Goal: Information Seeking & Learning: Learn about a topic

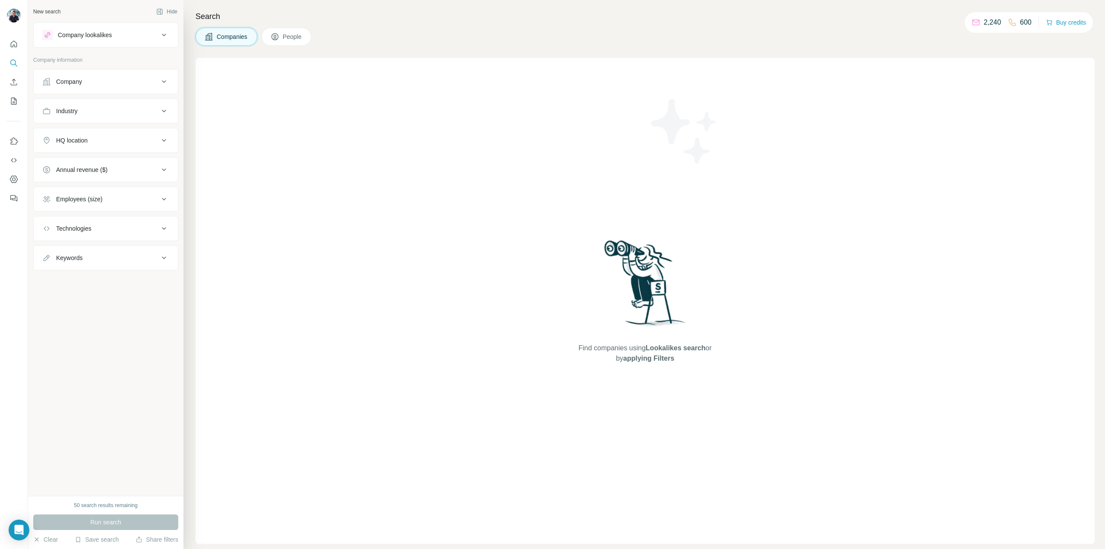
click at [160, 76] on icon at bounding box center [164, 81] width 10 height 10
click at [111, 118] on input "text" at bounding box center [105, 120] width 127 height 16
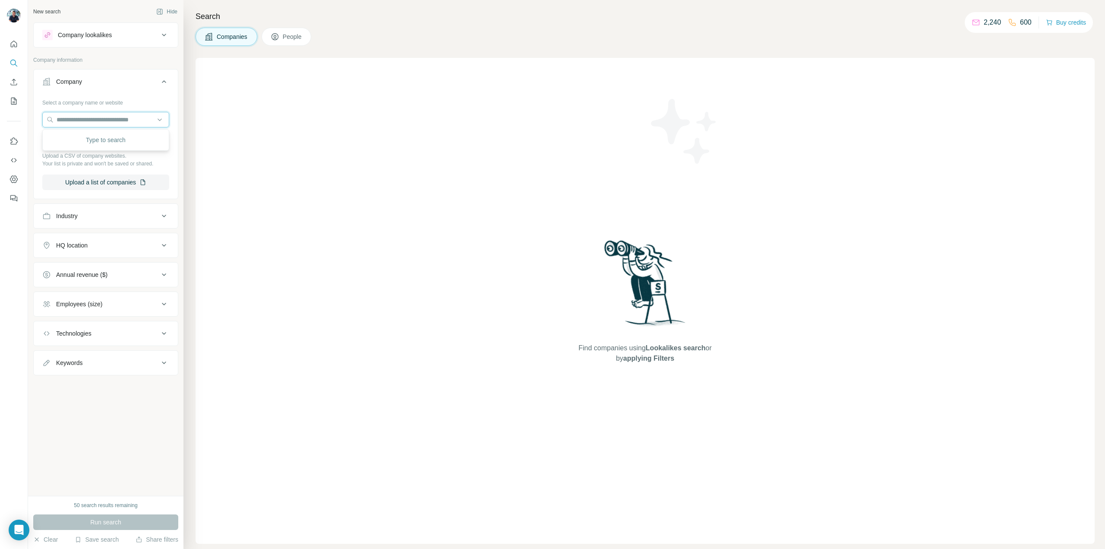
drag, startPoint x: 95, startPoint y: 117, endPoint x: 133, endPoint y: 133, distance: 40.8
click at [95, 117] on input "text" at bounding box center [105, 120] width 127 height 16
click at [298, 194] on div "Find companies using Lookalikes search or by applying Filters" at bounding box center [645, 301] width 899 height 486
click at [126, 202] on ul "Company Select a company name or website Upload a CSV of company websites. Your…" at bounding box center [105, 222] width 145 height 306
click at [114, 212] on div "Industry" at bounding box center [100, 216] width 117 height 9
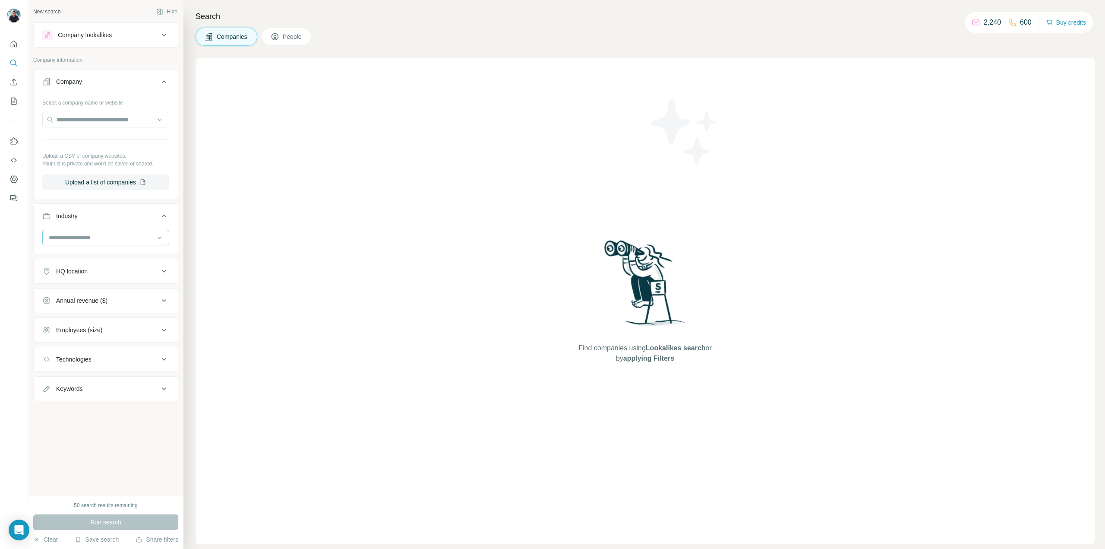
click at [85, 240] on input at bounding box center [101, 237] width 107 height 9
drag, startPoint x: 71, startPoint y: 233, endPoint x: 54, endPoint y: 236, distance: 18.0
click at [71, 233] on input at bounding box center [101, 237] width 107 height 9
drag, startPoint x: 79, startPoint y: 235, endPoint x: 89, endPoint y: 234, distance: 10.0
click at [80, 235] on input at bounding box center [101, 237] width 107 height 9
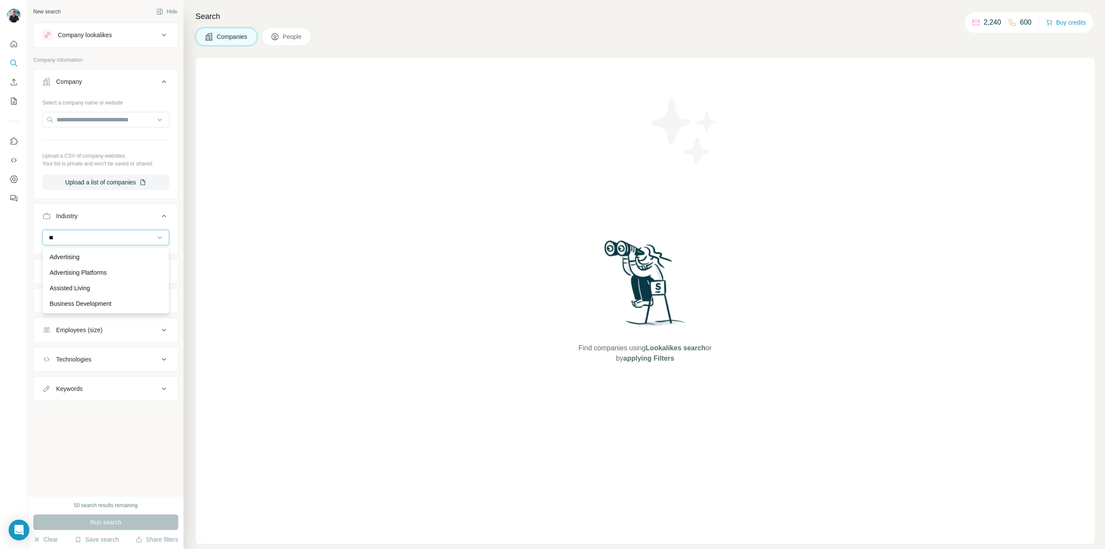
type input "*"
drag, startPoint x: 81, startPoint y: 236, endPoint x: 0, endPoint y: 232, distance: 80.8
click at [0, 232] on div "New search Hide Company lookalikes Company information Company Select a company…" at bounding box center [552, 274] width 1105 height 549
type input "*******"
click at [82, 34] on div "Company lookalikes" at bounding box center [85, 35] width 54 height 9
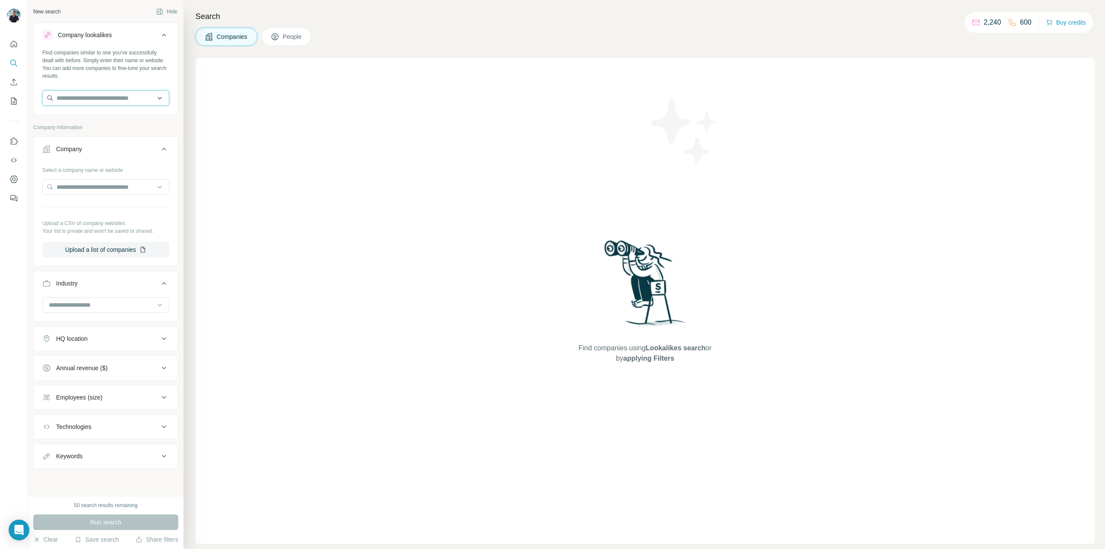
click at [87, 100] on input "text" at bounding box center [105, 98] width 127 height 16
type input "****"
click at [119, 69] on div "Find companies similar to one you've successfully dealt with before. Simply ent…" at bounding box center [105, 64] width 127 height 31
click at [42, 12] on div "New search" at bounding box center [46, 12] width 27 height 8
click at [126, 341] on div "HQ location" at bounding box center [100, 338] width 117 height 9
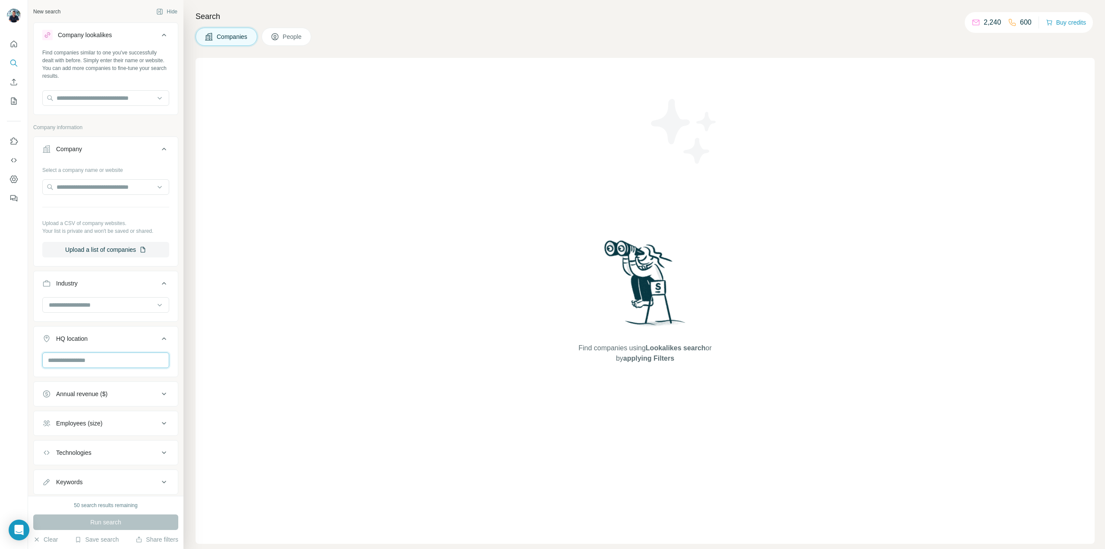
click at [93, 362] on input "text" at bounding box center [105, 360] width 127 height 16
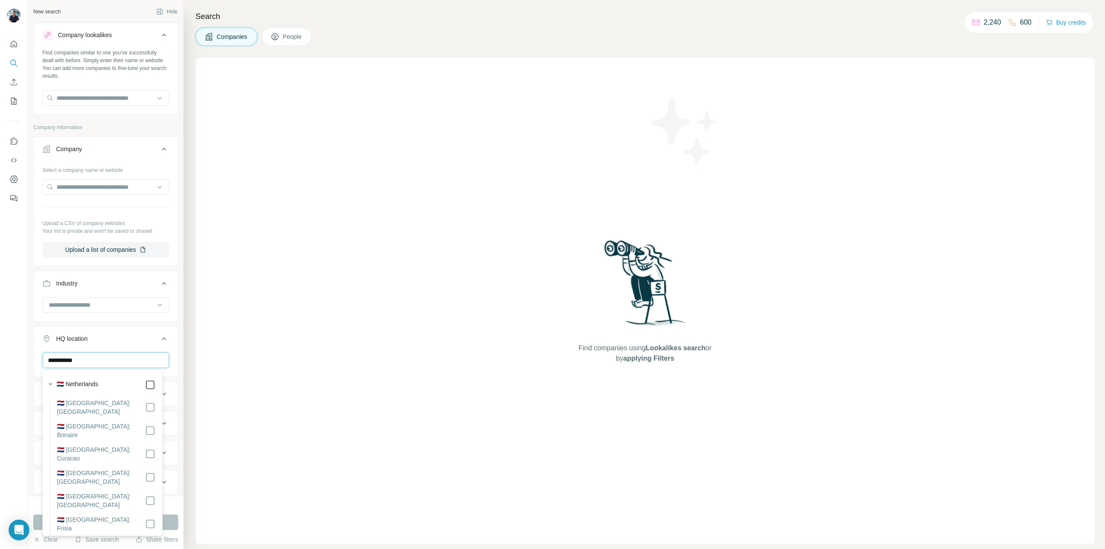
type input "**********"
click at [154, 325] on ul "**********" at bounding box center [105, 354] width 145 height 436
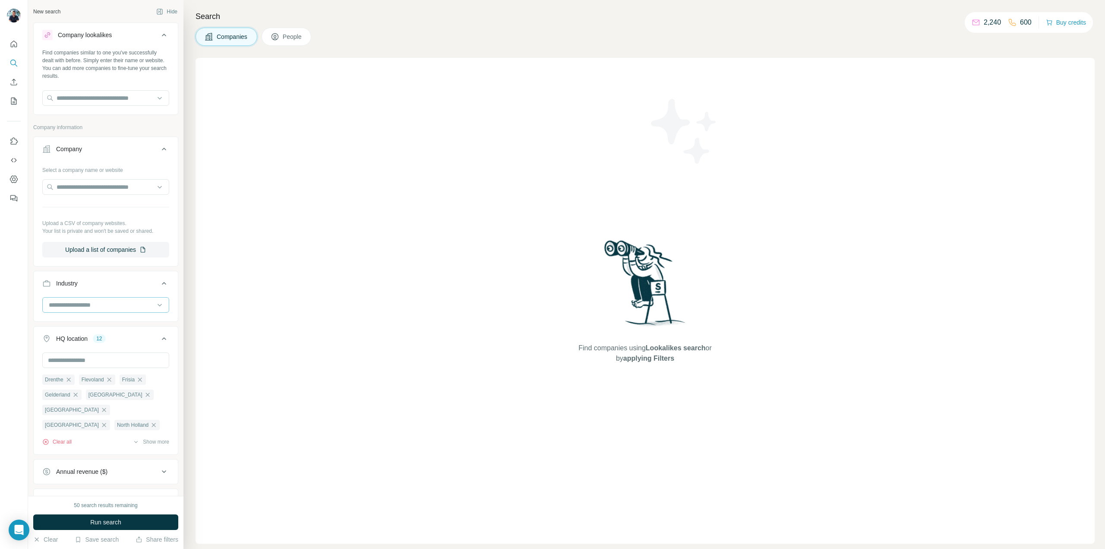
click at [80, 304] on input at bounding box center [101, 304] width 107 height 9
click at [97, 190] on input "text" at bounding box center [105, 187] width 127 height 16
drag, startPoint x: 104, startPoint y: 182, endPoint x: 0, endPoint y: 176, distance: 104.2
click at [0, 176] on div "**********" at bounding box center [552, 274] width 1105 height 549
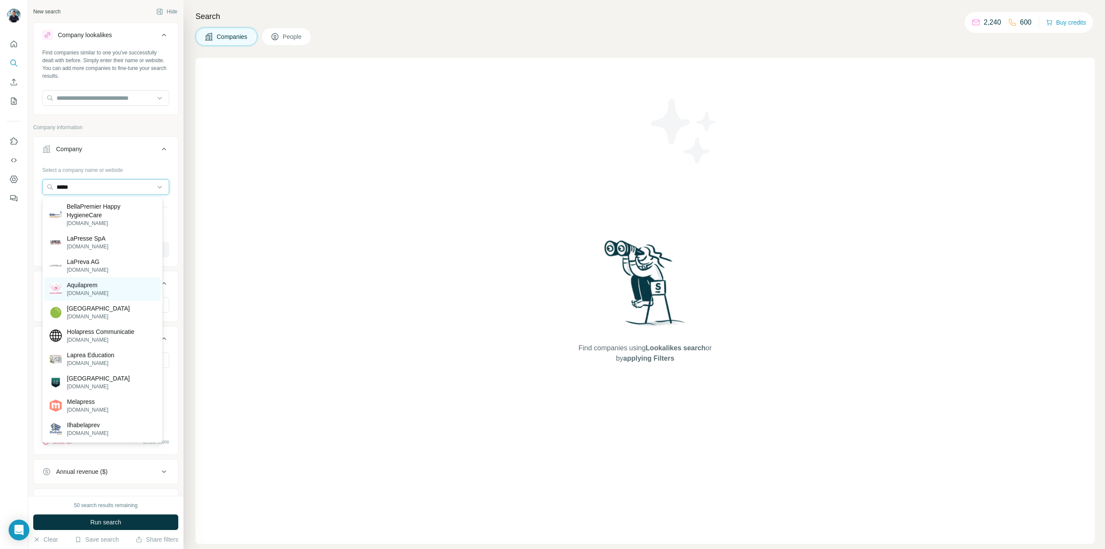
type input "*****"
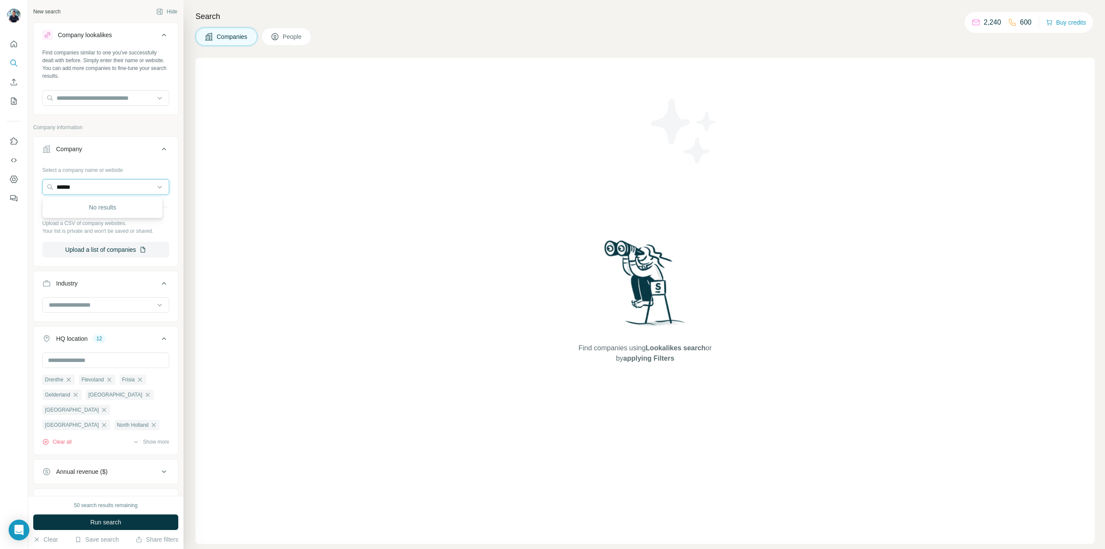
drag, startPoint x: 89, startPoint y: 185, endPoint x: 20, endPoint y: 184, distance: 68.7
click at [20, 184] on div "New search Hide Company lookalikes Find companies similar to one you've success…" at bounding box center [552, 274] width 1105 height 549
click at [98, 146] on div "Company" at bounding box center [100, 149] width 117 height 9
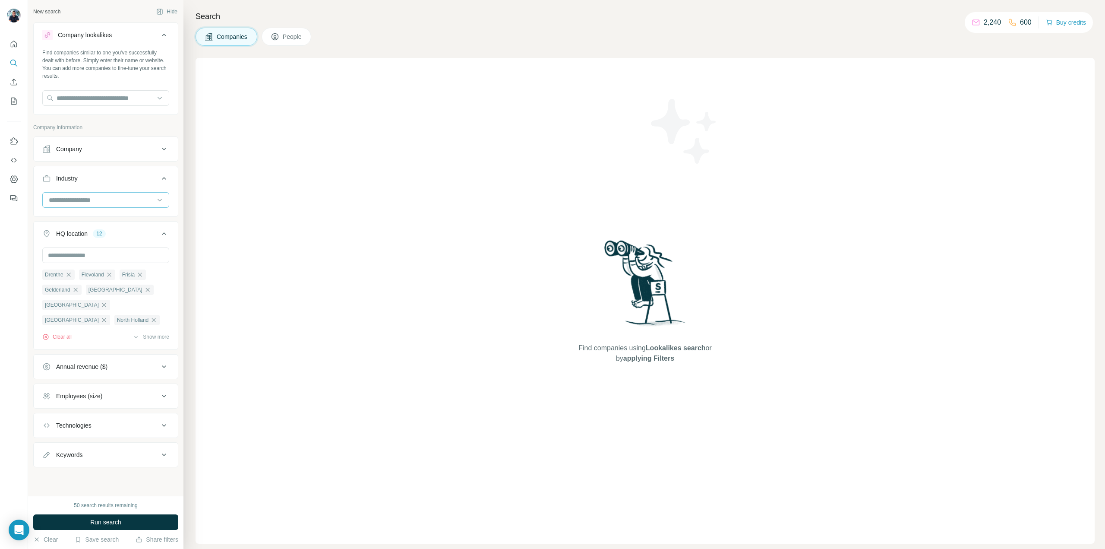
click at [82, 199] on input at bounding box center [101, 199] width 107 height 9
type input "****"
click at [94, 221] on div "Digital Signage" at bounding box center [106, 219] width 112 height 9
click at [89, 198] on input at bounding box center [101, 199] width 107 height 9
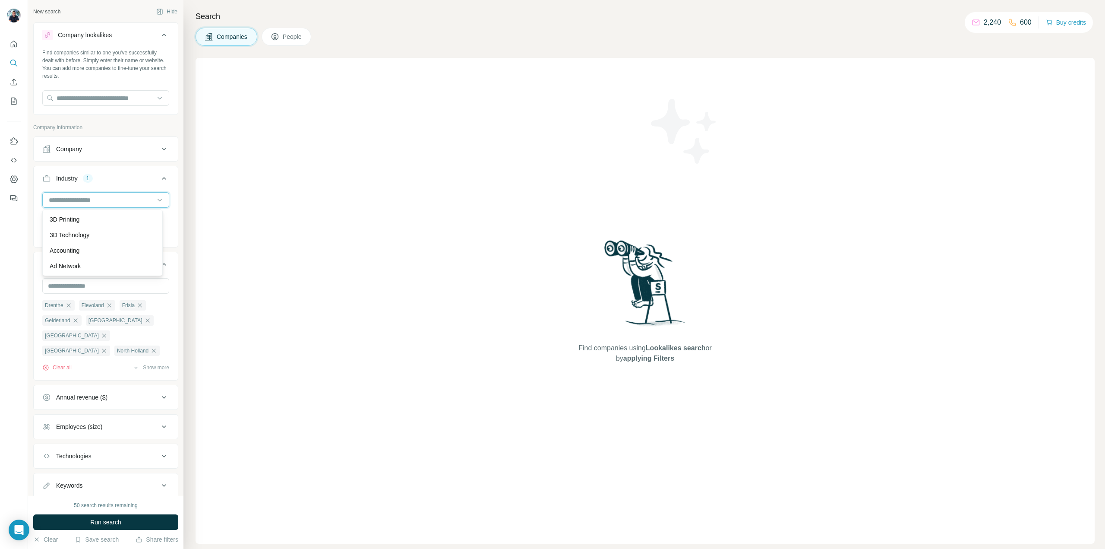
click at [73, 195] on input at bounding box center [101, 199] width 107 height 9
click at [49, 196] on input at bounding box center [101, 199] width 107 height 9
type input "******"
click at [85, 219] on div "Advertising" at bounding box center [103, 219] width 106 height 9
click at [94, 448] on button "Technologies" at bounding box center [106, 456] width 144 height 21
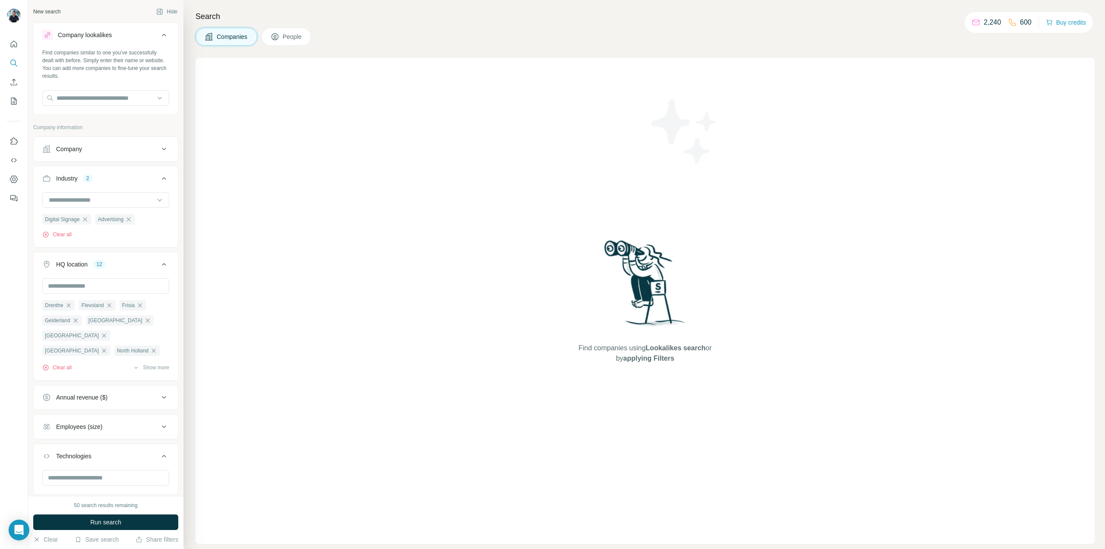
click at [76, 427] on div "Employees (size)" at bounding box center [79, 426] width 46 height 9
click at [47, 455] on ul "0-1 2-10 11-50 [PHONE_NUMBER] 501-1K 1K-5K 5K-10K 10K-50K 50K-100K 100K-500K 50…" at bounding box center [105, 533] width 127 height 187
click at [47, 461] on icon at bounding box center [47, 461] width 10 height 10
click at [82, 399] on div "Annual revenue ($)" at bounding box center [81, 397] width 51 height 9
click at [49, 433] on icon at bounding box center [47, 432] width 10 height 10
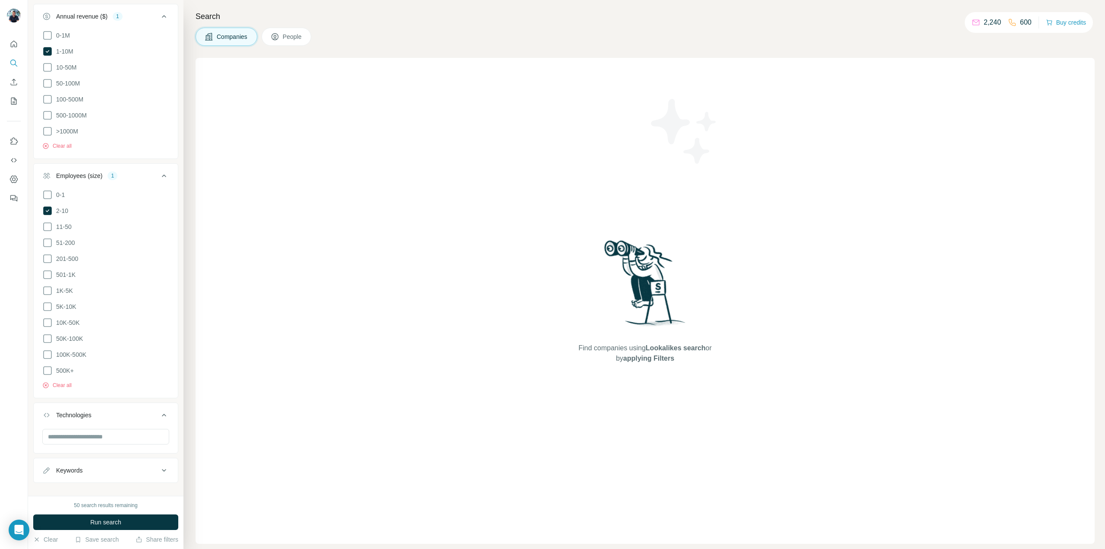
scroll to position [384, 0]
click at [127, 521] on button "Run search" at bounding box center [105, 522] width 145 height 16
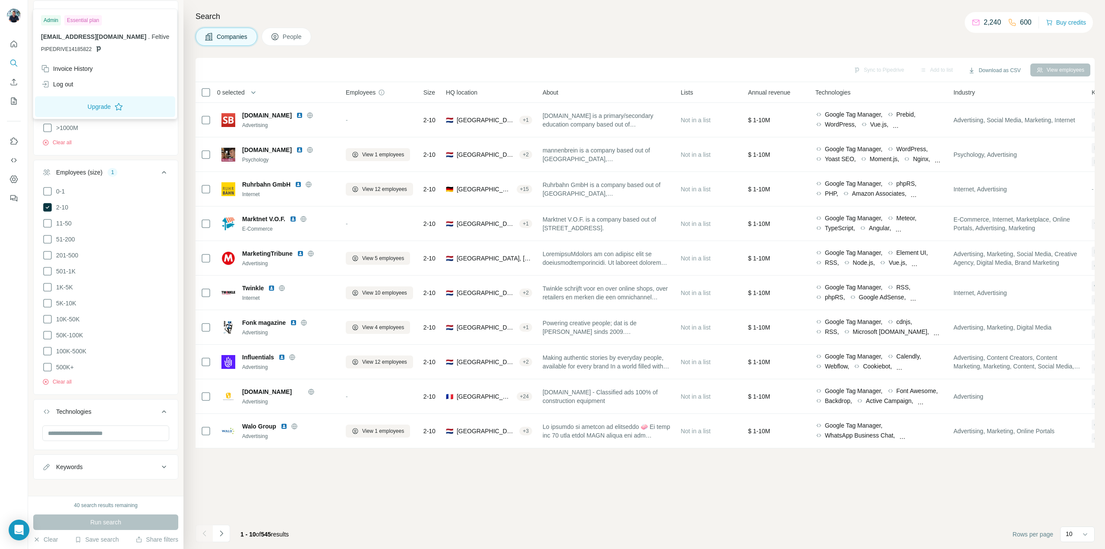
click at [15, 13] on img at bounding box center [14, 16] width 14 height 14
